Goal: Information Seeking & Learning: Check status

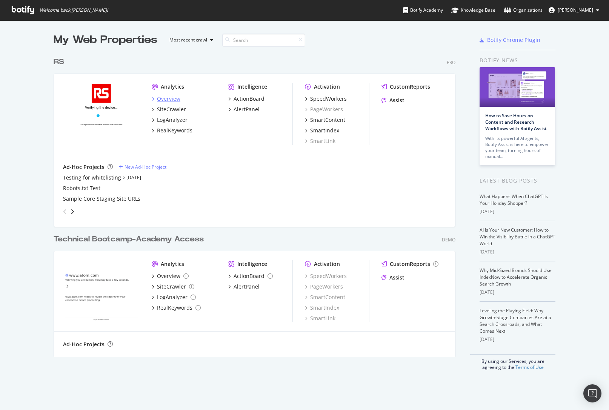
click at [164, 99] on div "Overview" at bounding box center [168, 99] width 23 height 8
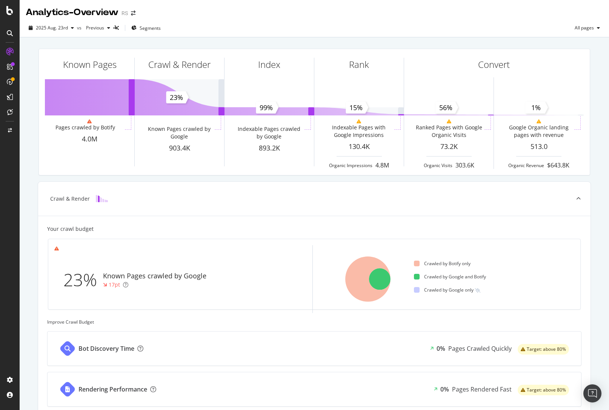
click at [468, 223] on div "Known Pages Pages crawled by Botify 4.0M Crawl & Render Known Pages crawled by …" at bounding box center [314, 311] width 589 height 548
click at [55, 119] on div "CustomReports" at bounding box center [46, 117] width 37 height 8
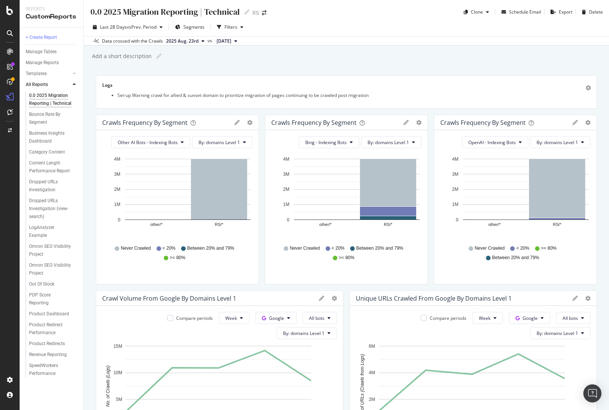
click at [341, 34] on div "Last 28 Days vs Prev. Period Segments Filters" at bounding box center [346, 28] width 525 height 15
